Goal: Task Accomplishment & Management: Manage account settings

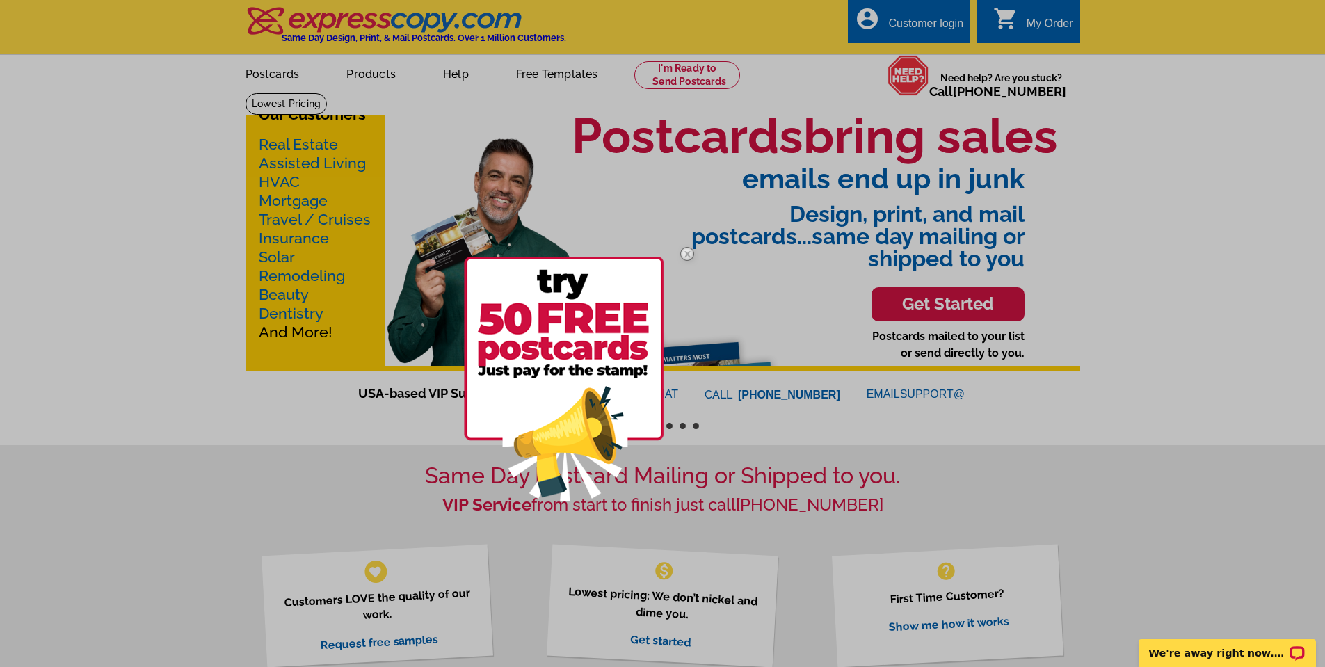
click at [905, 30] on div at bounding box center [662, 333] width 1325 height 667
click at [686, 253] on img at bounding box center [687, 254] width 40 height 40
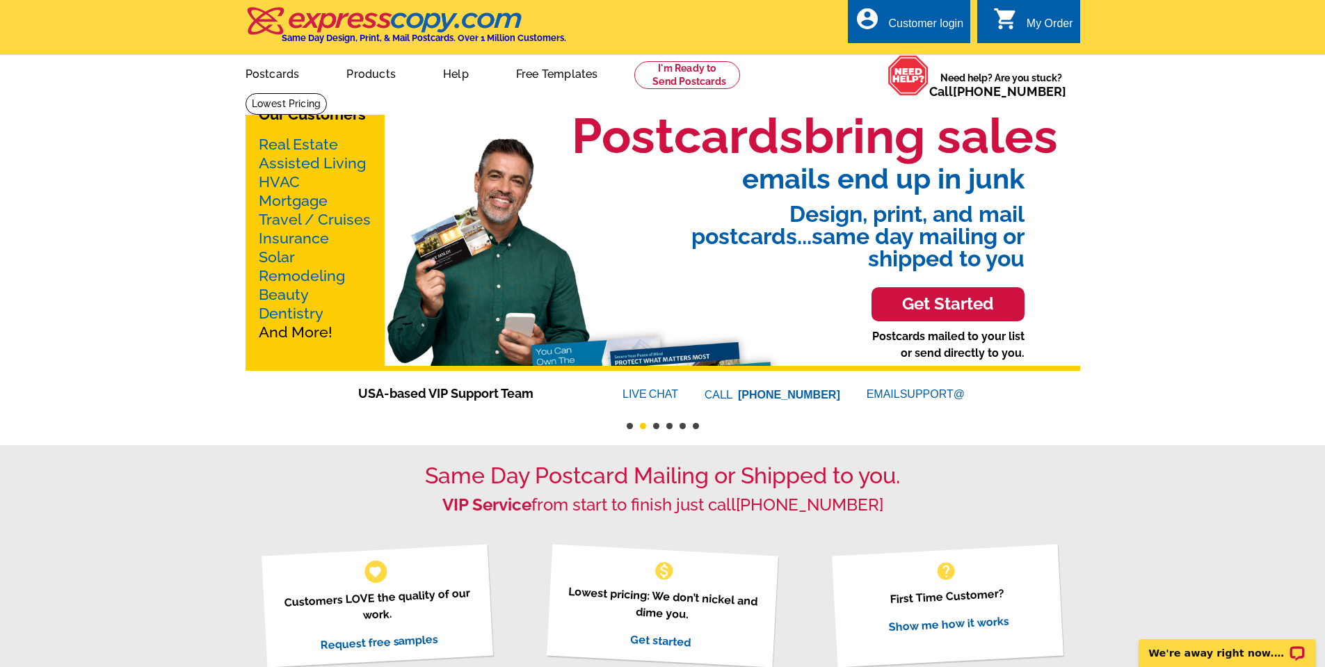
click at [907, 28] on div "Customer login" at bounding box center [925, 26] width 75 height 19
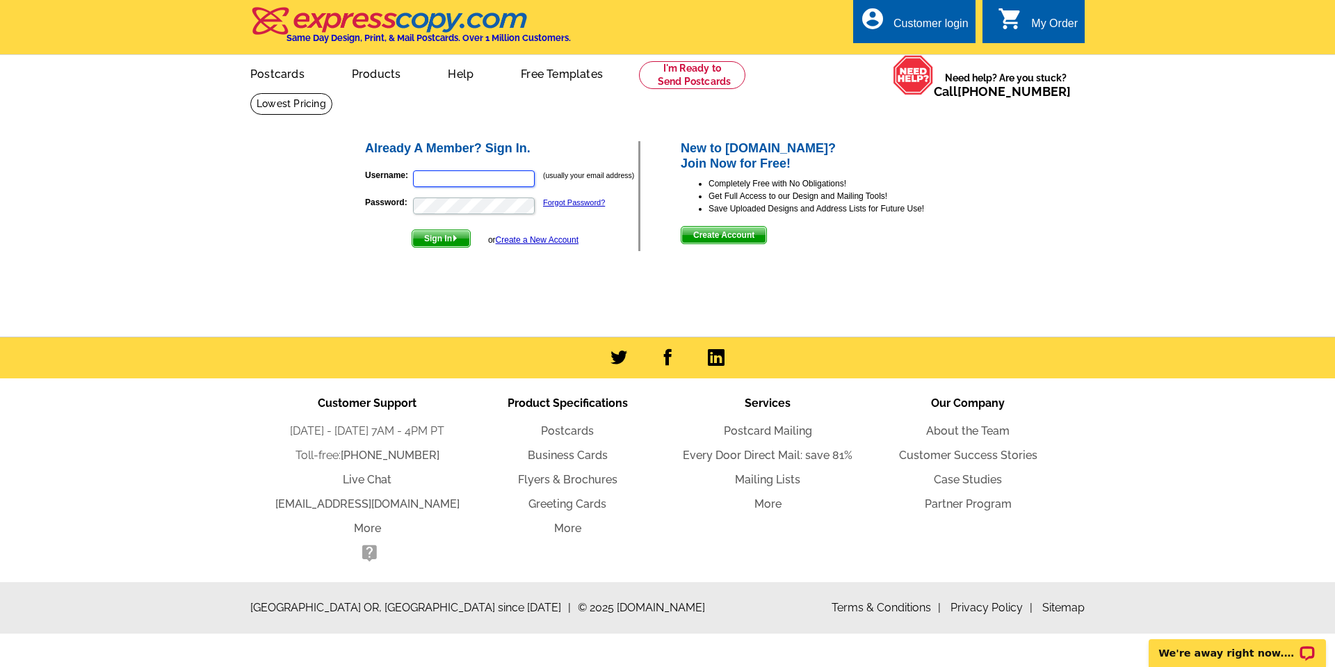
click at [439, 186] on input "Username:" at bounding box center [474, 178] width 122 height 17
type input "[PERSON_NAME][EMAIL_ADDRESS][DOMAIN_NAME]"
click at [445, 241] on span "Sign In" at bounding box center [441, 238] width 58 height 17
